Goal: Check status: Check status

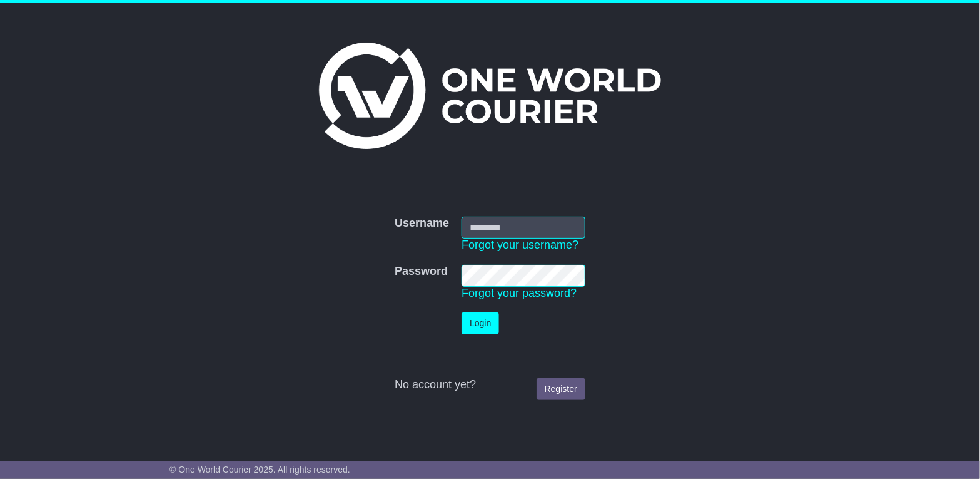
type input "**********"
click at [472, 317] on button "Login" at bounding box center [481, 323] width 38 height 22
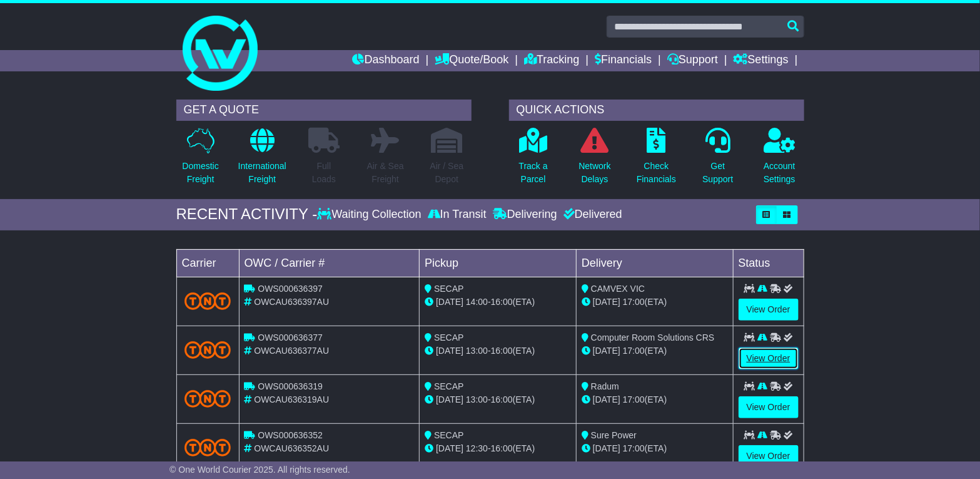
click at [758, 359] on link "View Order" at bounding box center [769, 358] width 60 height 22
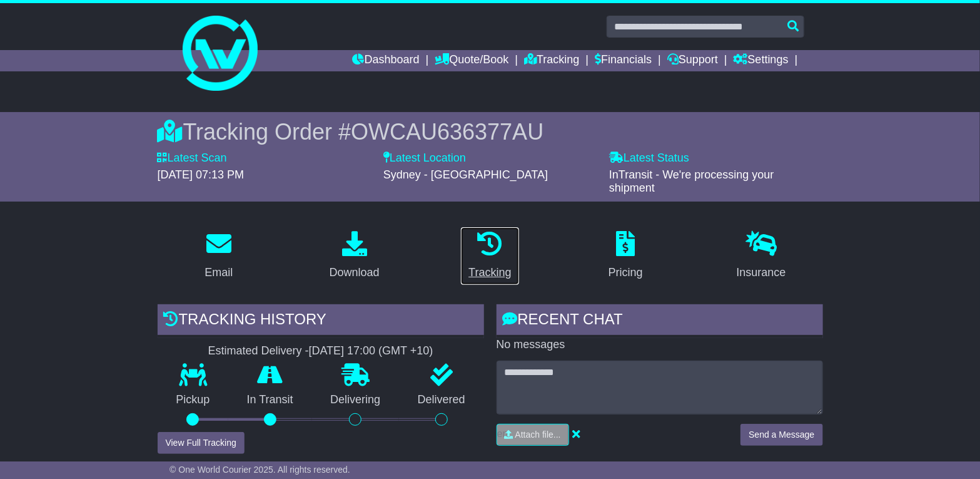
click at [490, 233] on icon at bounding box center [489, 243] width 25 height 25
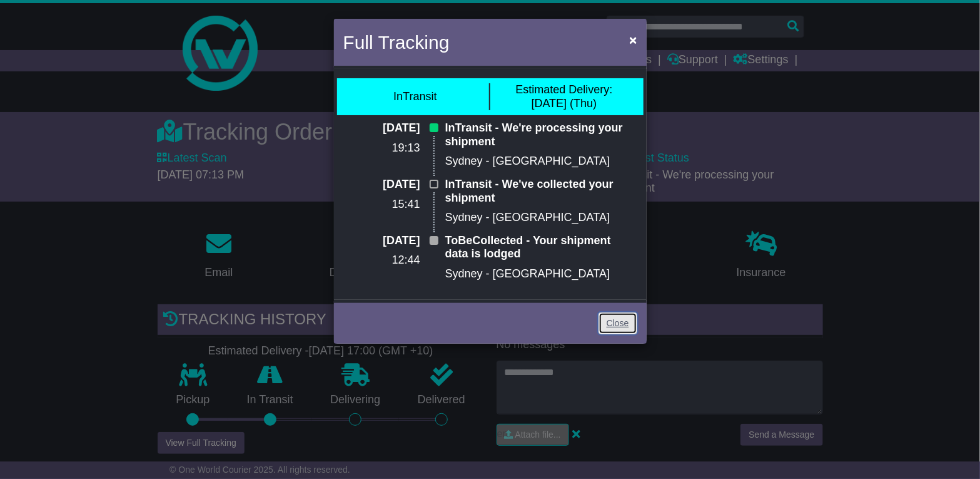
click at [614, 324] on link "Close" at bounding box center [618, 323] width 39 height 22
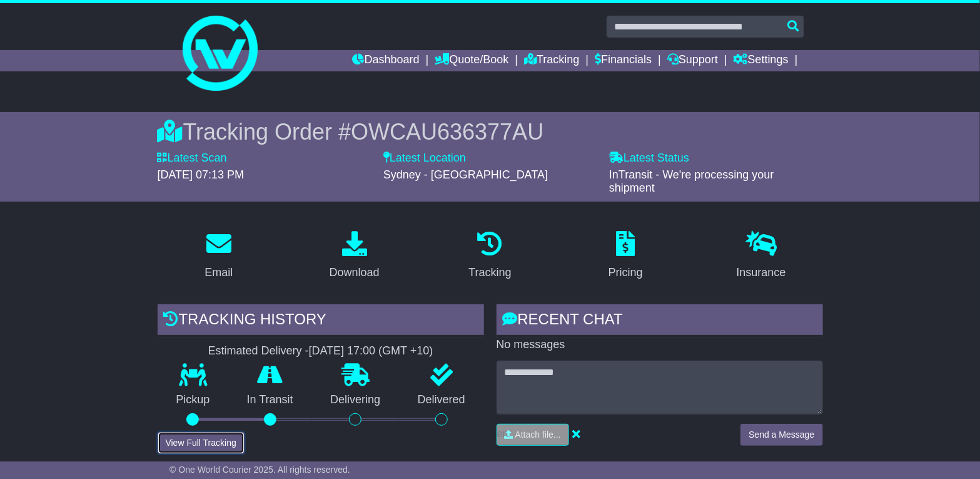
click at [176, 439] on button "View Full Tracking" at bounding box center [201, 443] width 87 height 22
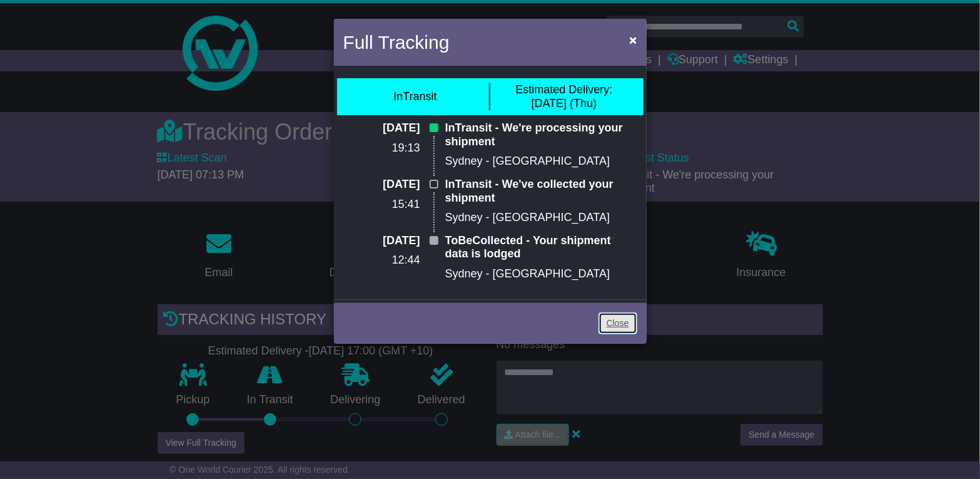
click at [621, 315] on link "Close" at bounding box center [618, 323] width 39 height 22
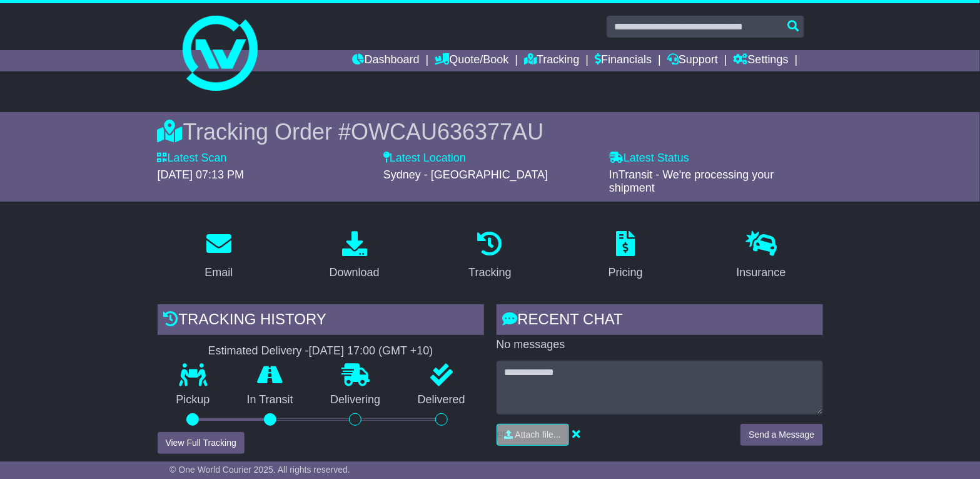
click at [395, 133] on span "OWCAU636377AU" at bounding box center [447, 132] width 193 height 26
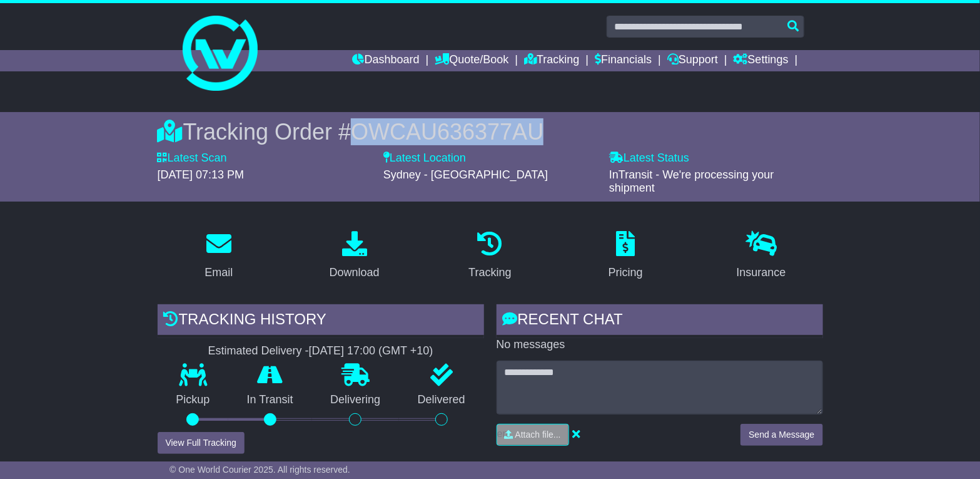
click at [395, 133] on span "OWCAU636377AU" at bounding box center [447, 132] width 193 height 26
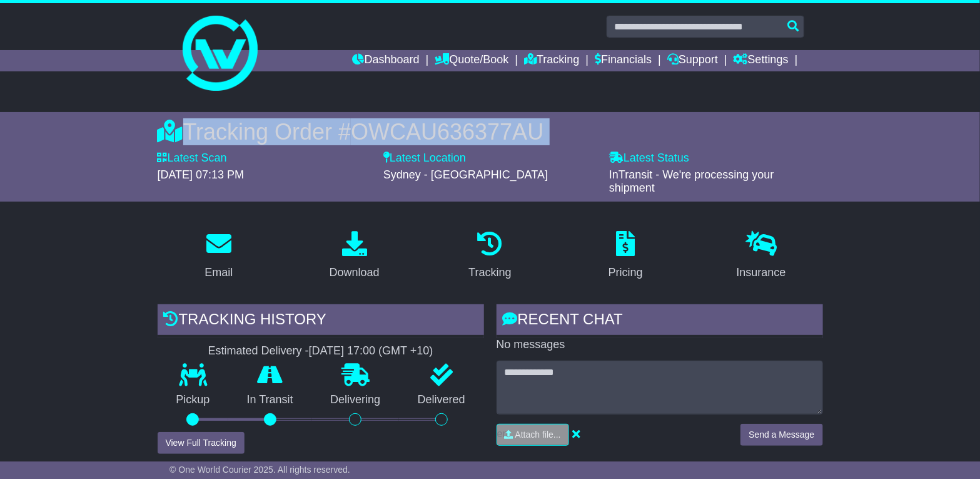
copy div "Tracking Order # OWCAU636377AU"
